Goal: Information Seeking & Learning: Learn about a topic

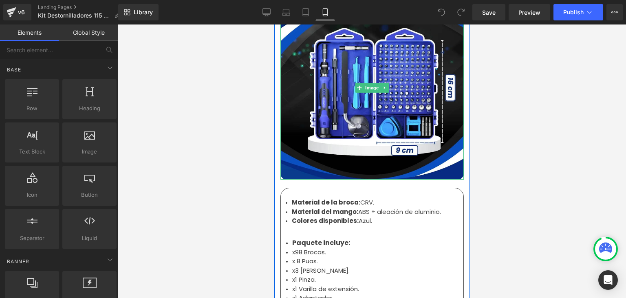
scroll to position [2650, 0]
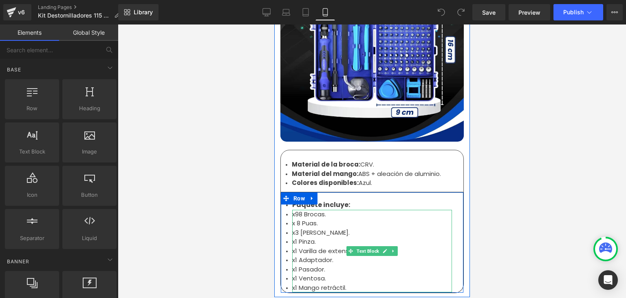
click at [295, 219] on li "x 8 Puas." at bounding box center [372, 223] width 160 height 9
click at [300, 219] on li "x 8 Puas." at bounding box center [372, 223] width 160 height 9
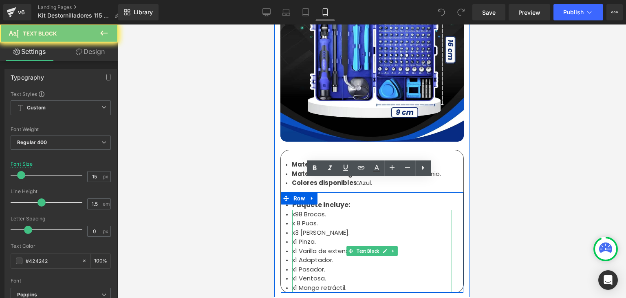
click at [345, 274] on li "x1 Ventosa." at bounding box center [372, 278] width 160 height 9
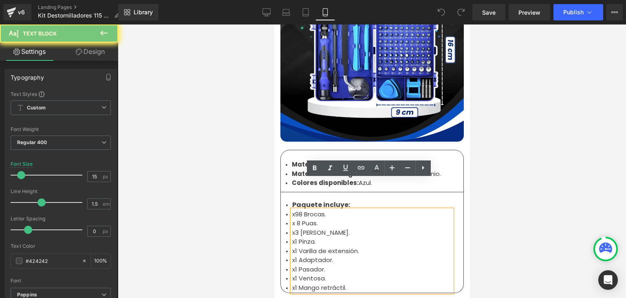
click at [346, 283] on li "x1 Mango retráctil." at bounding box center [372, 287] width 160 height 9
drag, startPoint x: 348, startPoint y: 256, endPoint x: 289, endPoint y: 185, distance: 92.4
click at [292, 210] on ul "x98 Brocas. x 8 Puas. x3 [PERSON_NAME]. x1 Pinza. x1 Varilla de extensión. x1 A…" at bounding box center [372, 251] width 160 height 83
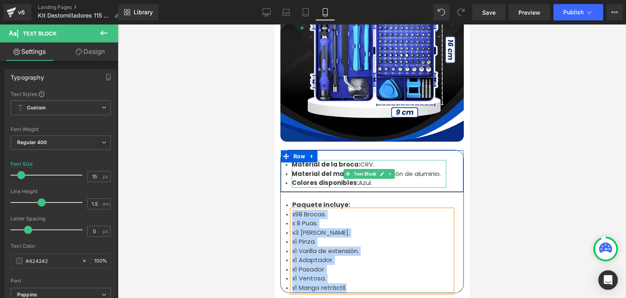
click at [330, 169] on strong "Material del mango:" at bounding box center [325, 173] width 66 height 9
click at [352, 160] on strong "Material de la broca:" at bounding box center [326, 164] width 68 height 9
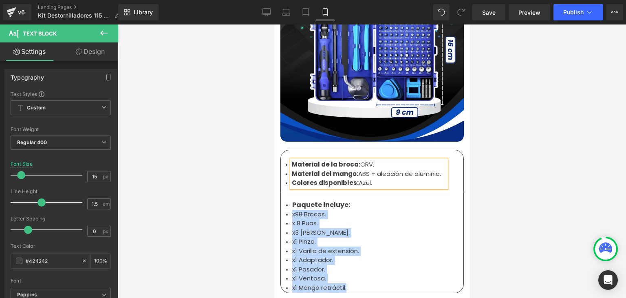
click at [354, 160] on li "Material de la broca: CRV." at bounding box center [369, 164] width 155 height 9
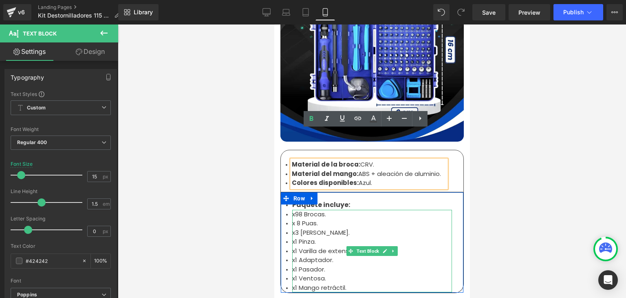
click at [311, 228] on li "x3 [PERSON_NAME]." at bounding box center [372, 232] width 160 height 9
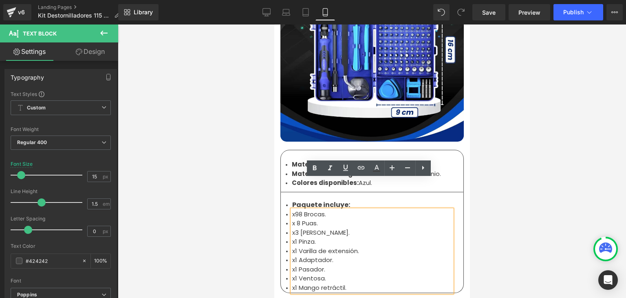
click at [547, 156] on div at bounding box center [372, 160] width 508 height 273
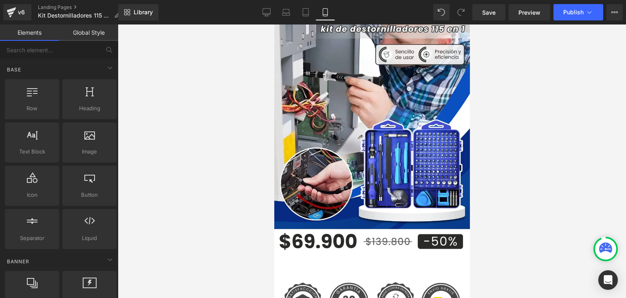
scroll to position [82, 0]
